Goal: Ask a question

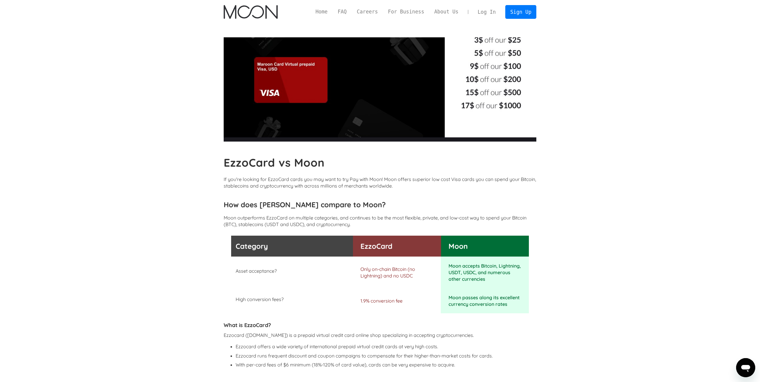
click at [255, 13] on img "home" at bounding box center [251, 12] width 54 height 14
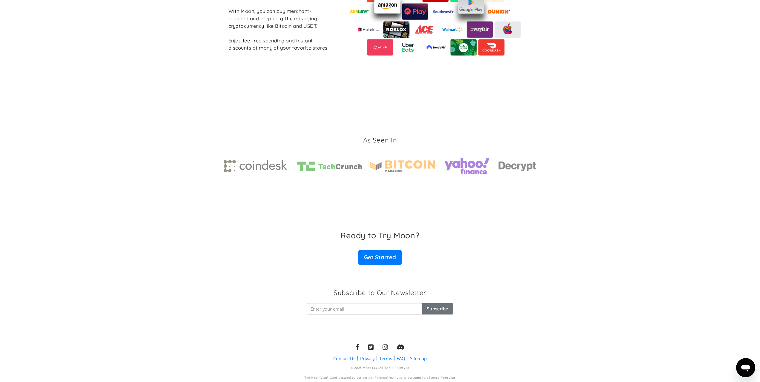
scroll to position [787, 0]
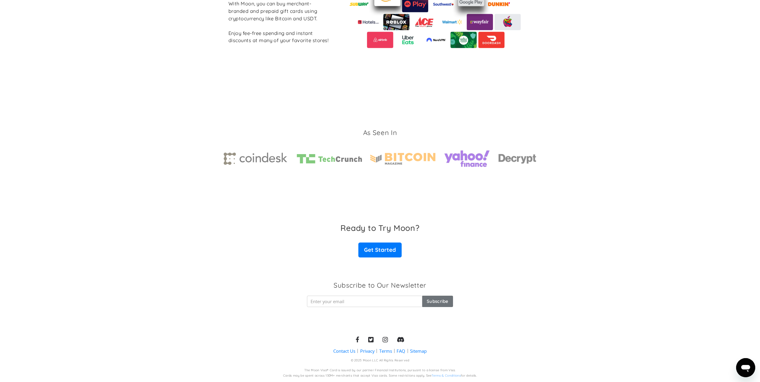
click at [561, 102] on section "As Seen In" at bounding box center [380, 149] width 760 height 123
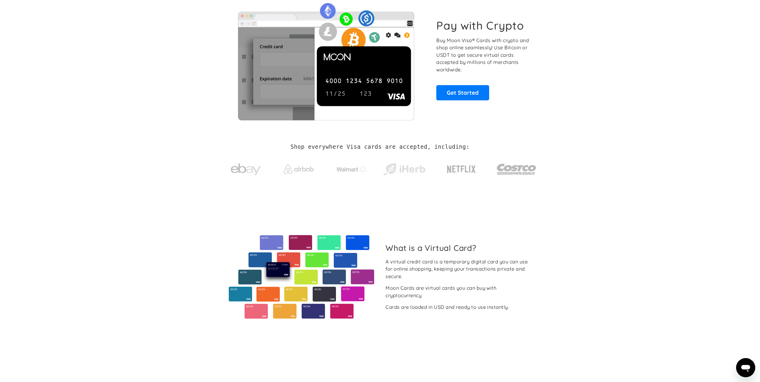
scroll to position [0, 0]
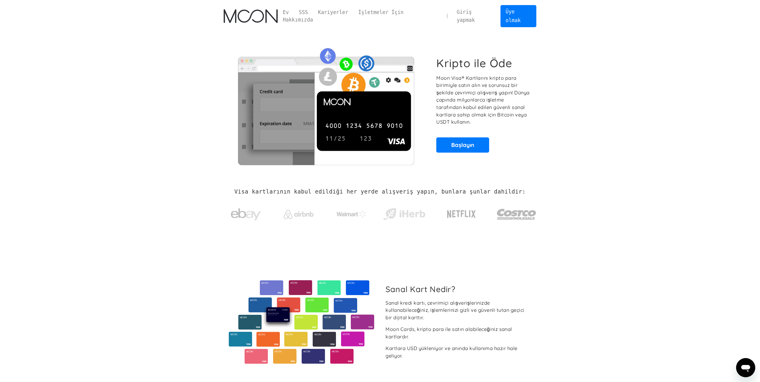
click at [538, 240] on div "Sanal Kart Nedir? Sanal kredi kartı, çevrimiçi alışverişlerinizde kullanabilece…" at bounding box center [380, 322] width 330 height 164
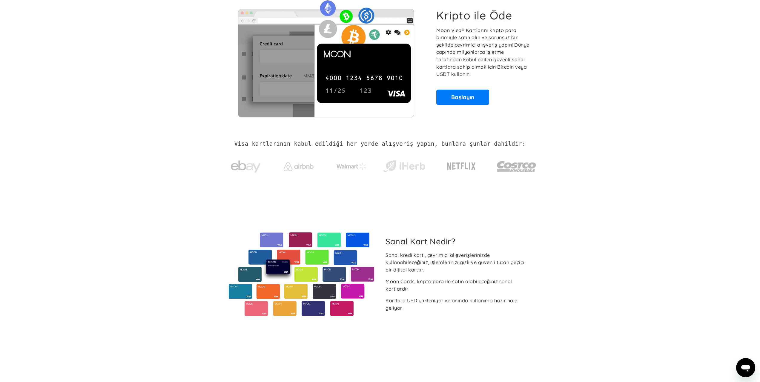
scroll to position [179, 0]
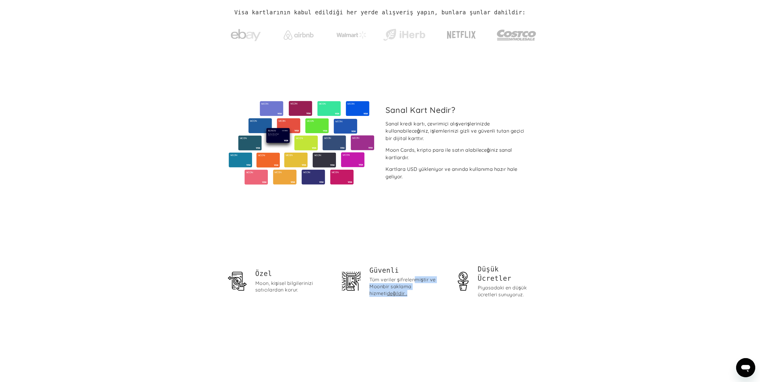
drag, startPoint x: 415, startPoint y: 270, endPoint x: 420, endPoint y: 281, distance: 12.5
click at [420, 281] on div "Tüm veriler şifrelenmiştir ve Moon bir saklama hizmeti değildir ." at bounding box center [407, 286] width 77 height 21
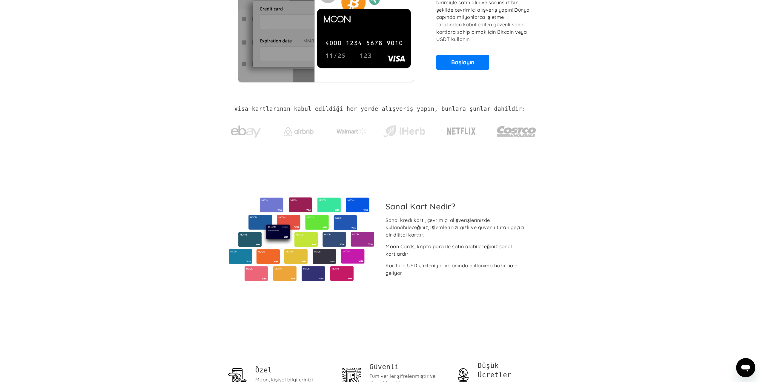
scroll to position [0, 0]
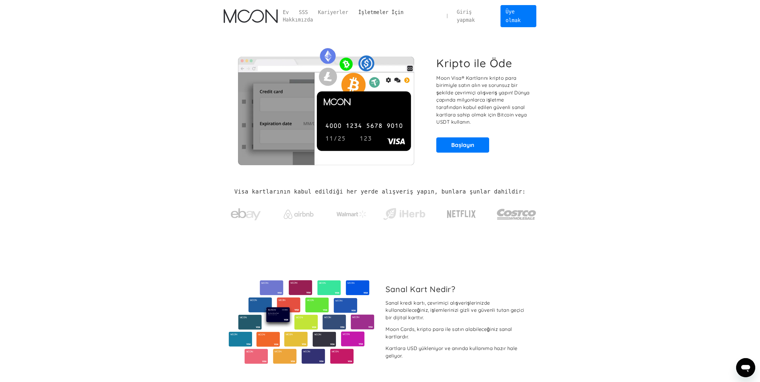
click at [376, 11] on font "İşletmeler İçin" at bounding box center [380, 12] width 45 height 6
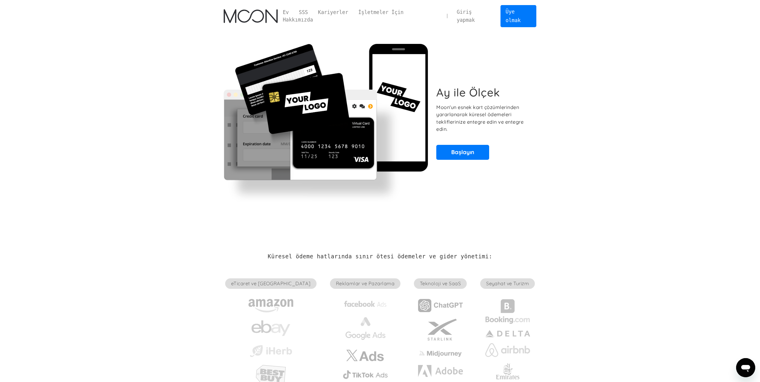
click at [600, 153] on section "Ay ile Ölçek Moon'un esnek kart çözümlerinden yararlanarak küresel ödemeleri te…" at bounding box center [380, 122] width 760 height 181
click at [261, 9] on img "Ev" at bounding box center [251, 16] width 54 height 14
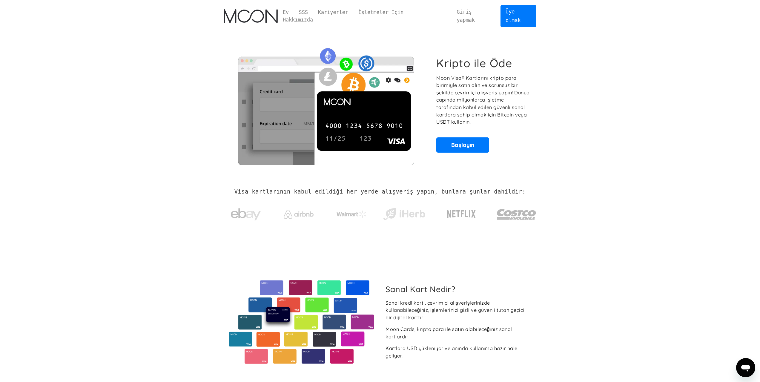
click at [746, 365] on icon "Mesajlaşma penceresinde aç" at bounding box center [745, 368] width 9 height 7
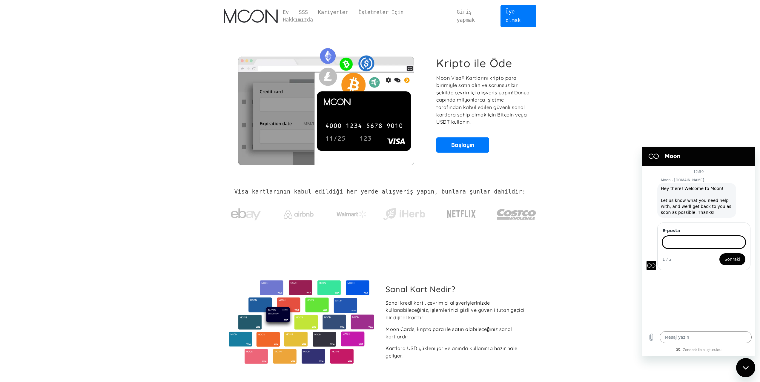
type textarea "x"
click at [668, 243] on input "E‑posta" at bounding box center [703, 242] width 83 height 13
type input "[EMAIL_ADDRESS][DOMAIN_NAME]"
click at [725, 258] on button "Sonraki" at bounding box center [732, 259] width 26 height 12
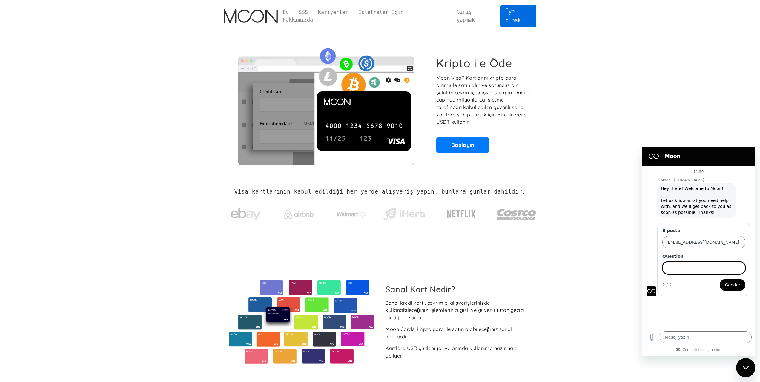
type textarea "x"
click at [693, 268] on input "Question" at bounding box center [703, 267] width 83 height 13
paste input "Hello, can we make payments worldwide in any currency with 3D verification?"
type input "Hello, can we make payments worldwide in any currency with 3D verification?"
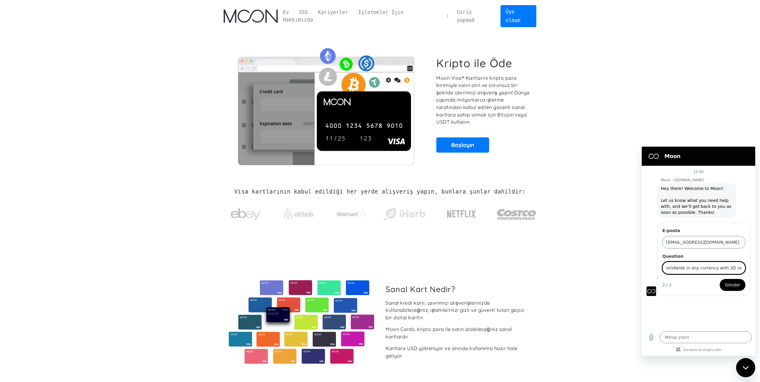
click at [730, 282] on span "Gönder" at bounding box center [732, 284] width 16 height 7
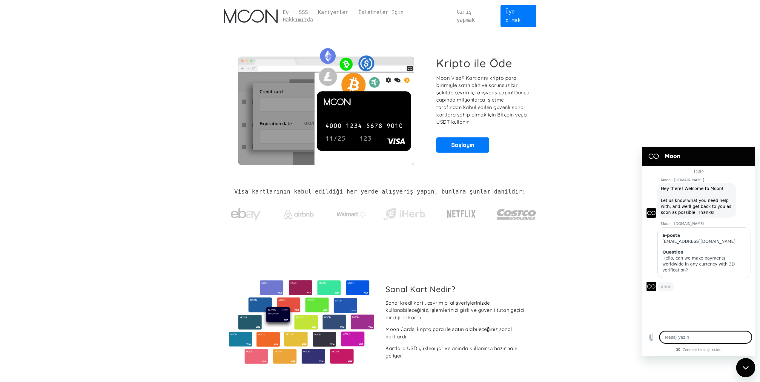
type textarea "x"
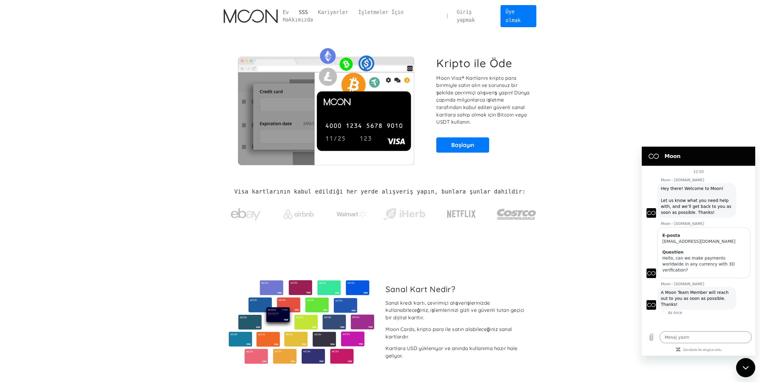
click at [308, 14] on font "SSS" at bounding box center [303, 12] width 9 height 6
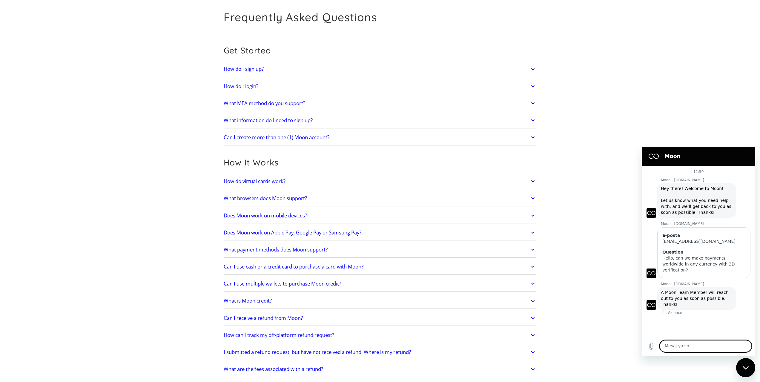
scroll to position [90, 0]
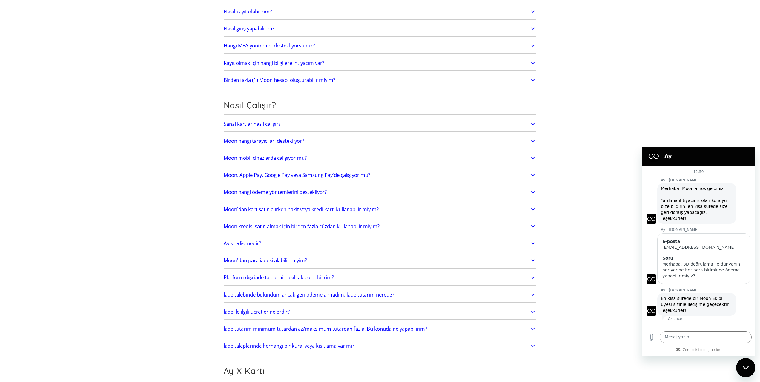
click at [330, 118] on link "Sanal kartlar nasıl çalışır?" at bounding box center [380, 124] width 313 height 13
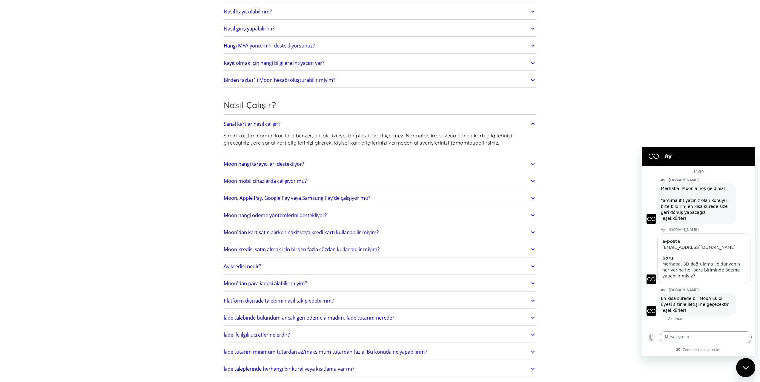
click at [338, 133] on font "Sanal kartlar, normal kartlara benzer, ancak fiziksel bir plastik kart içermez.…" at bounding box center [368, 139] width 288 height 13
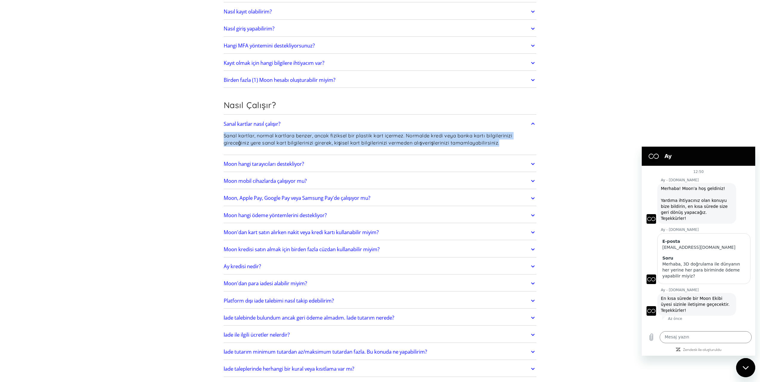
click at [338, 133] on font "Sanal kartlar, normal kartlara benzer, ancak fiziksel bir plastik kart içermez.…" at bounding box center [368, 139] width 288 height 13
click at [397, 175] on link "Moon mobil cihazlarda çalışıyor mu?" at bounding box center [380, 181] width 313 height 13
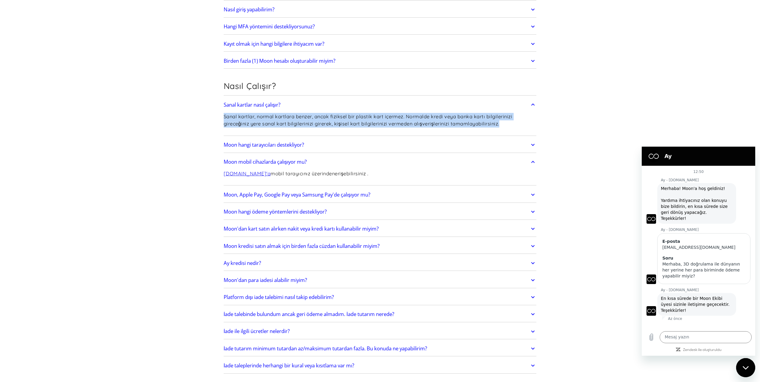
scroll to position [119, 0]
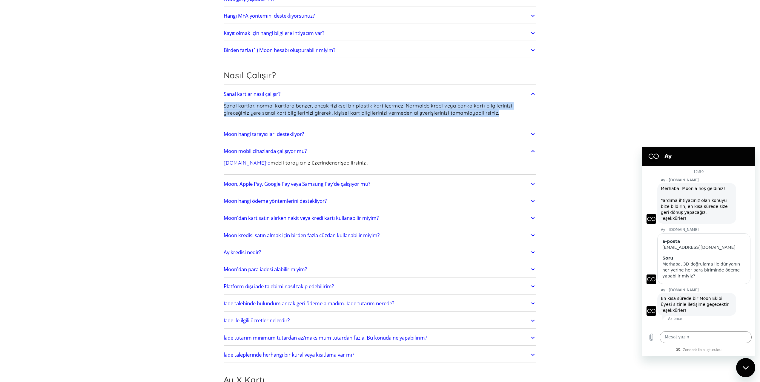
click at [397, 178] on link "Moon, Apple Pay, Google Pay veya Samsung Pay'de çalışıyor mu?" at bounding box center [380, 184] width 313 height 13
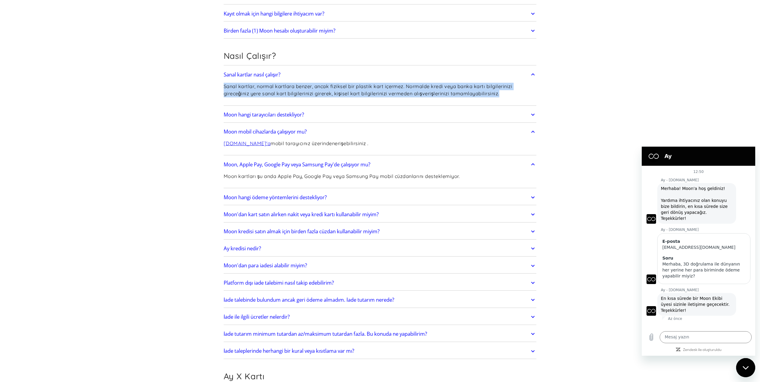
scroll to position [149, 0]
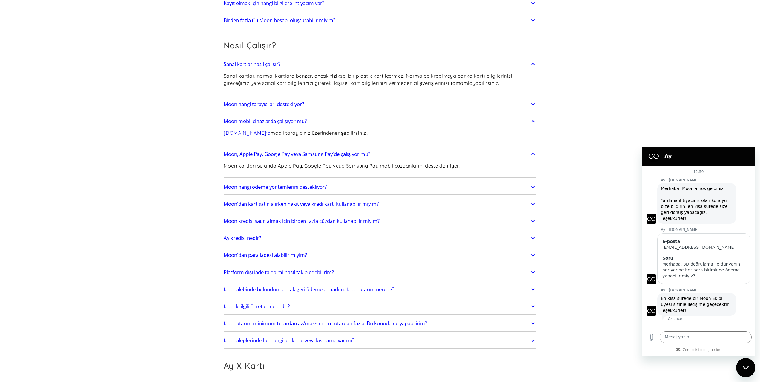
drag, startPoint x: 209, startPoint y: 161, endPoint x: 232, endPoint y: 164, distance: 23.5
click at [358, 181] on link "Moon hangi ödeme yöntemlerini destekliyor?" at bounding box center [380, 187] width 313 height 13
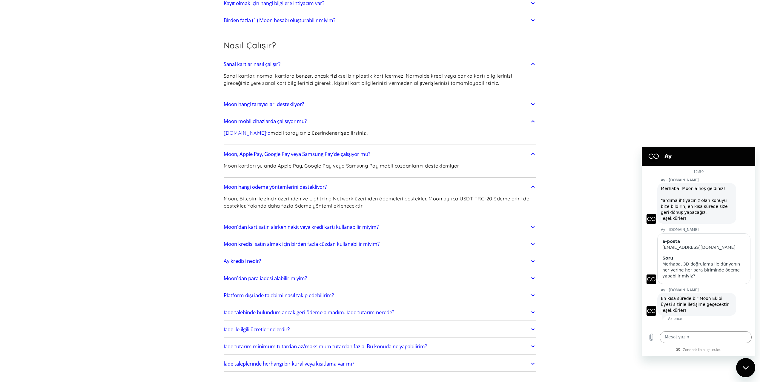
click at [342, 195] on p "Moon, Bitcoin ile zincir üzerinden ve Lightning Network üzerinden ödemeleri des…" at bounding box center [380, 202] width 313 height 15
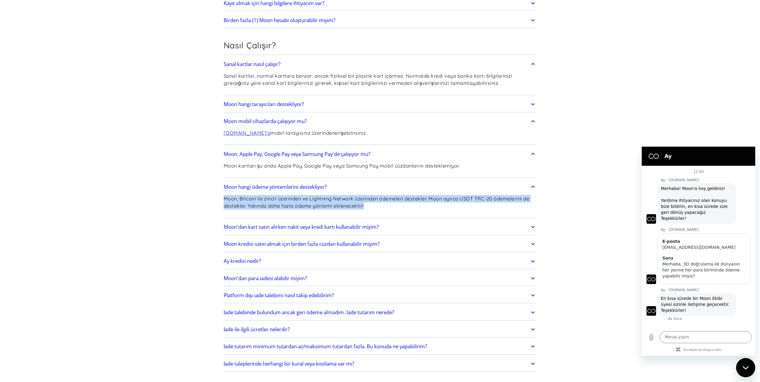
click at [342, 195] on p "Moon, Bitcoin ile zincir üzerinden ve Lightning Network üzerinden ödemeleri des…" at bounding box center [380, 202] width 313 height 15
click at [393, 205] on div "Moon, Bitcoin ile zincir üzerinden ve Lightning Network üzerinden ödemeleri des…" at bounding box center [380, 204] width 313 height 23
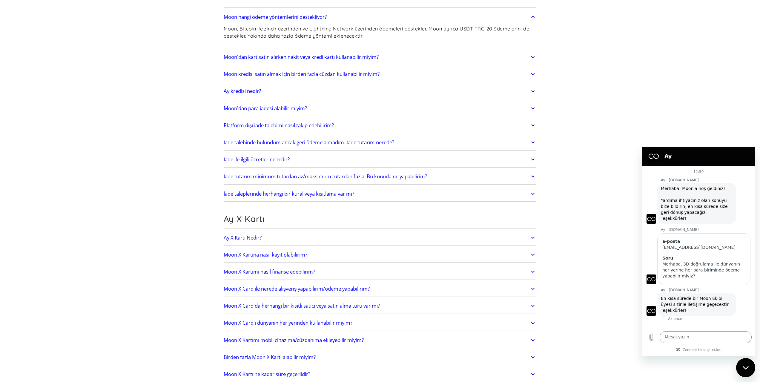
scroll to position [328, 0]
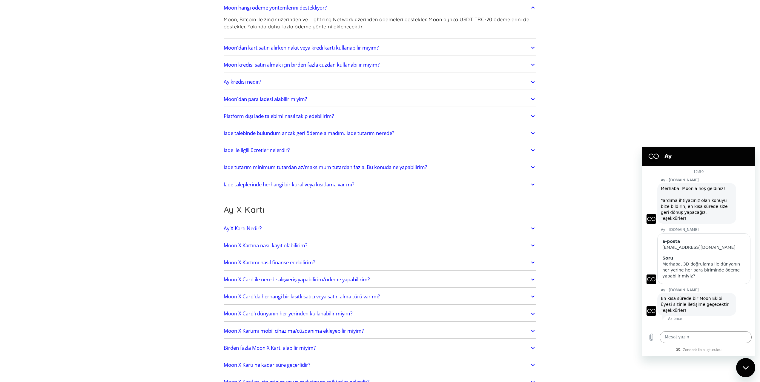
click at [376, 222] on link "Ay X Kartı Nedir?" at bounding box center [380, 228] width 313 height 13
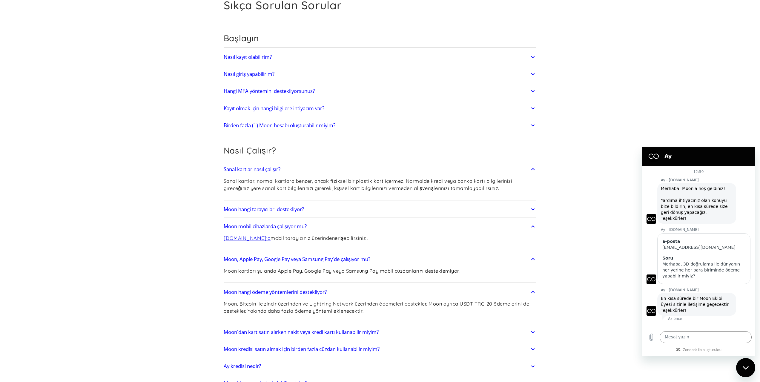
scroll to position [0, 0]
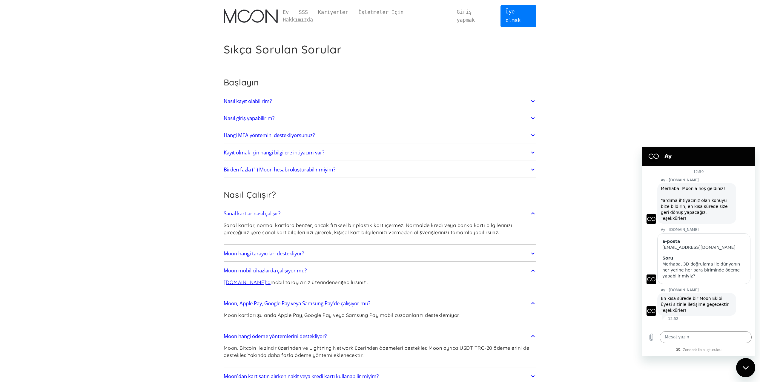
type textarea "x"
